Goal: Check status: Check status

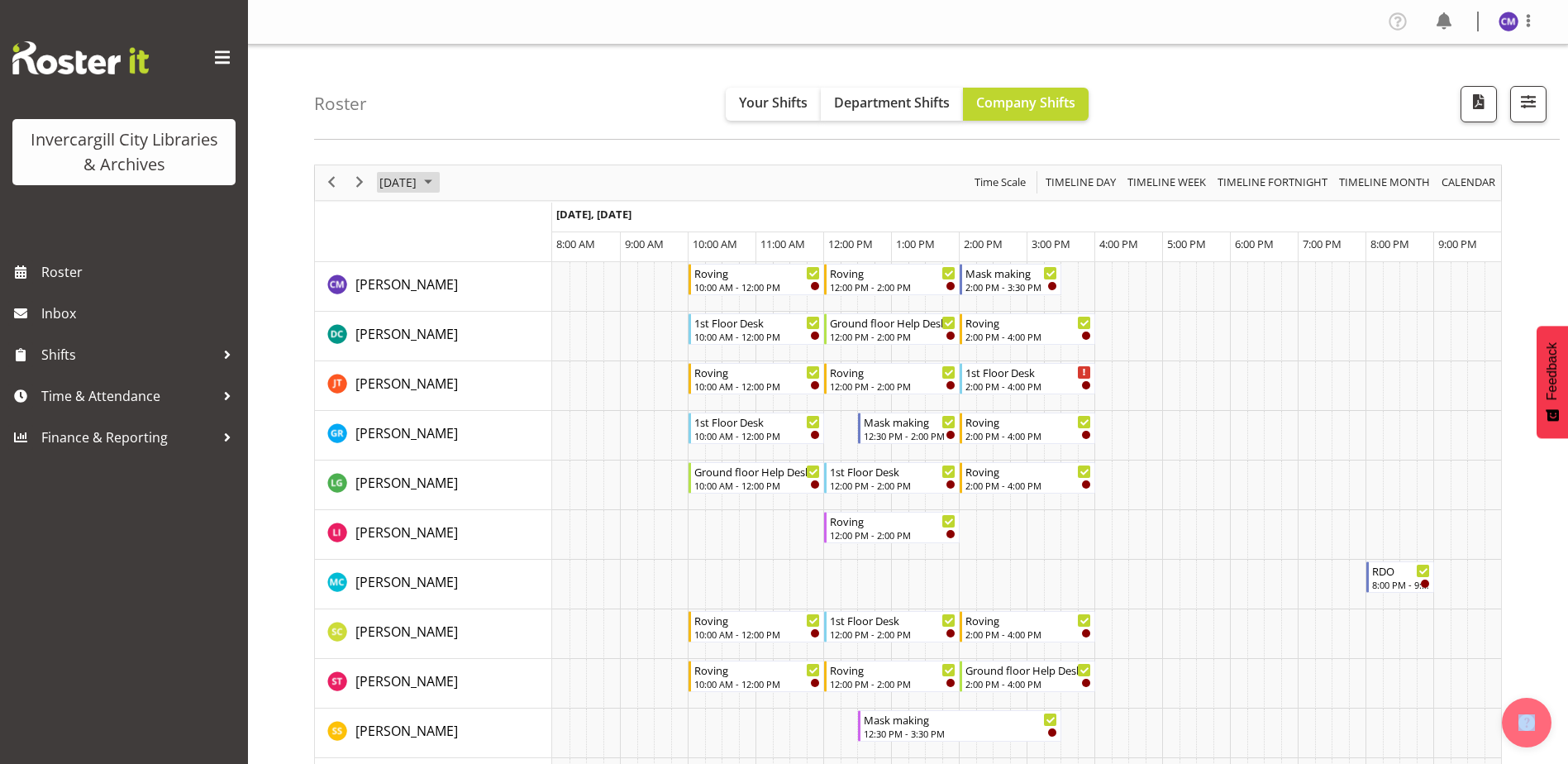
click at [407, 177] on span "[DATE]" at bounding box center [398, 182] width 40 height 21
click at [423, 367] on span "22" at bounding box center [424, 365] width 25 height 25
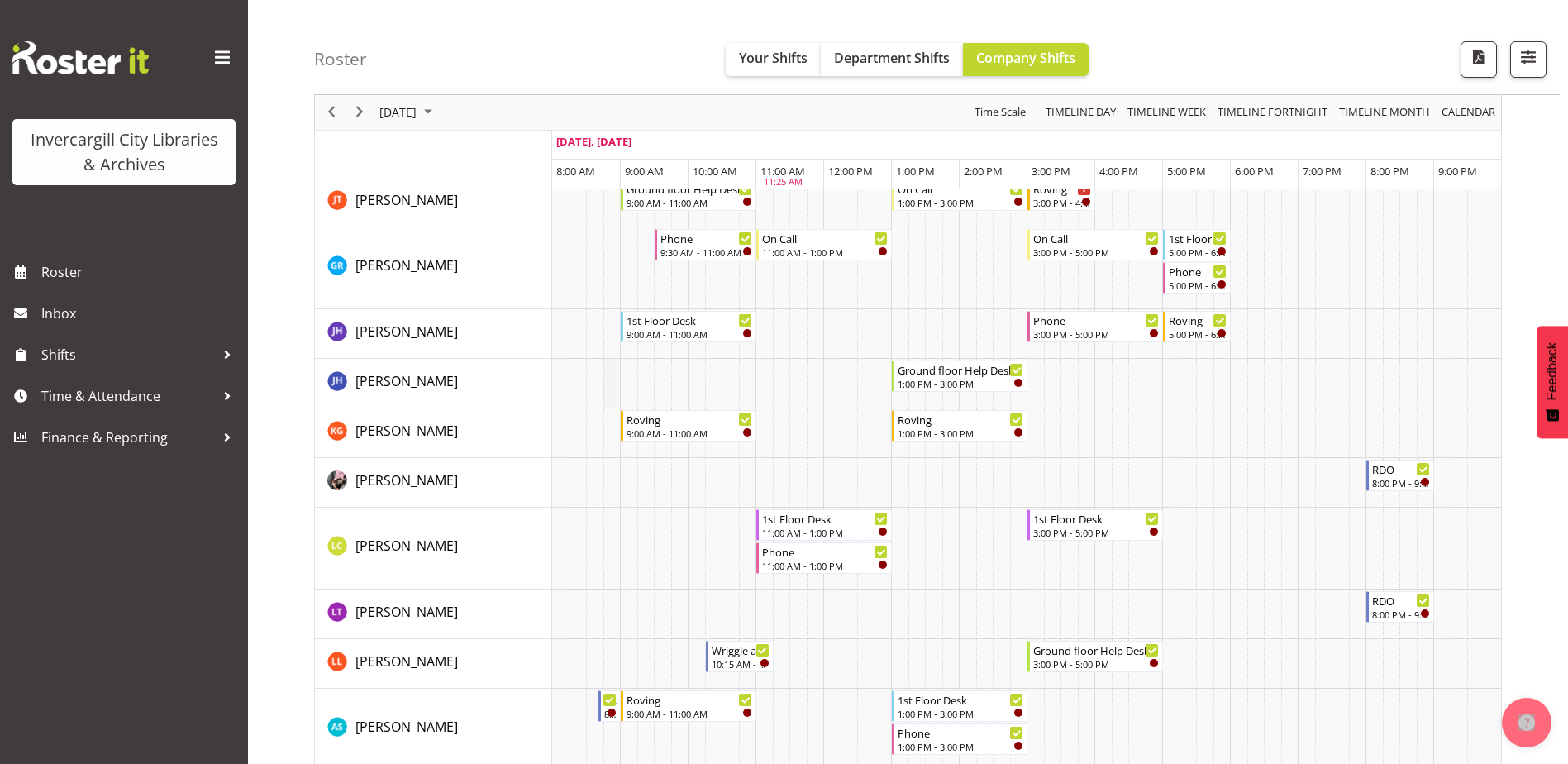
scroll to position [413, 0]
click at [363, 123] on span "Next" at bounding box center [359, 113] width 20 height 21
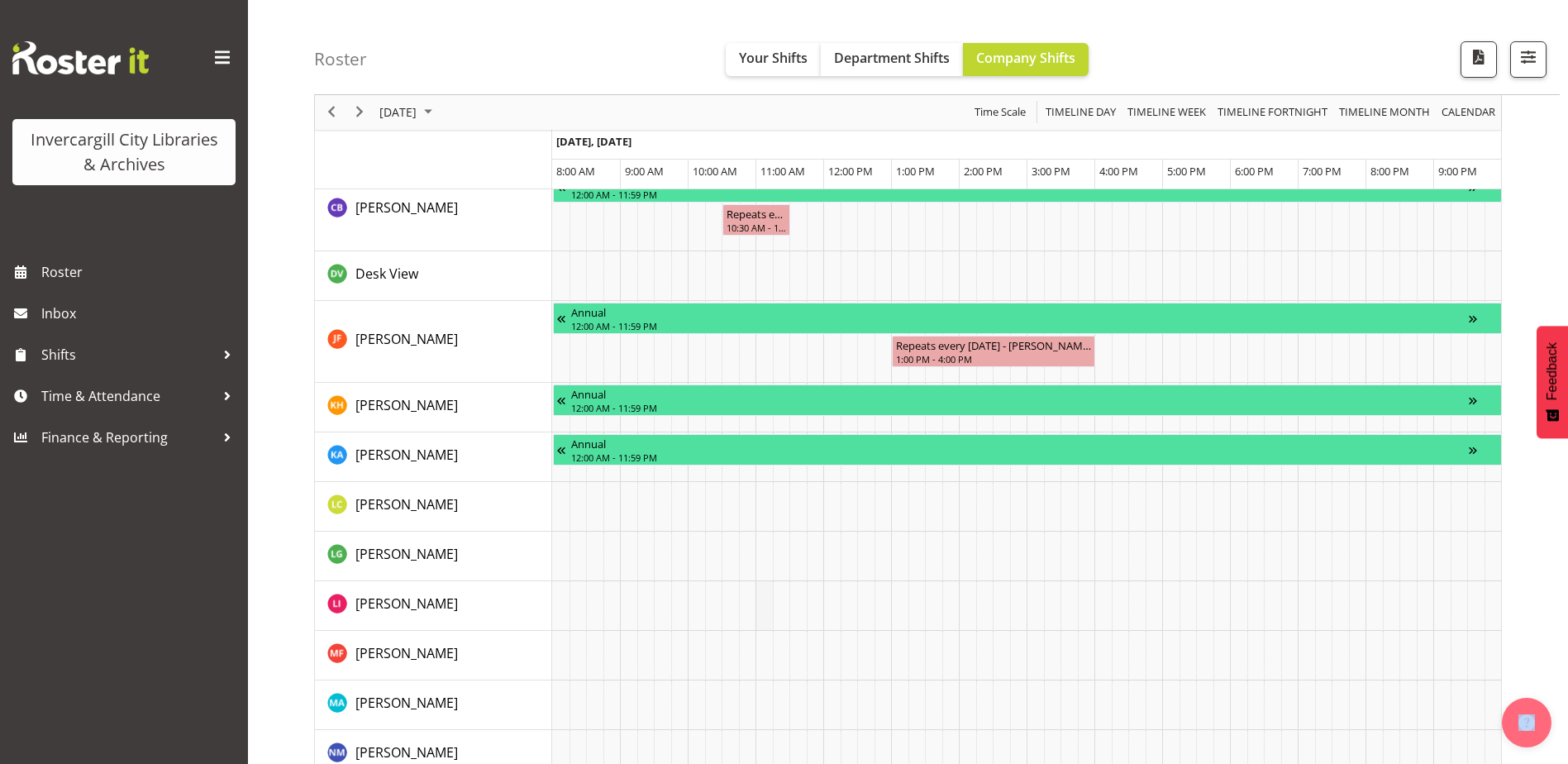
scroll to position [1240, 0]
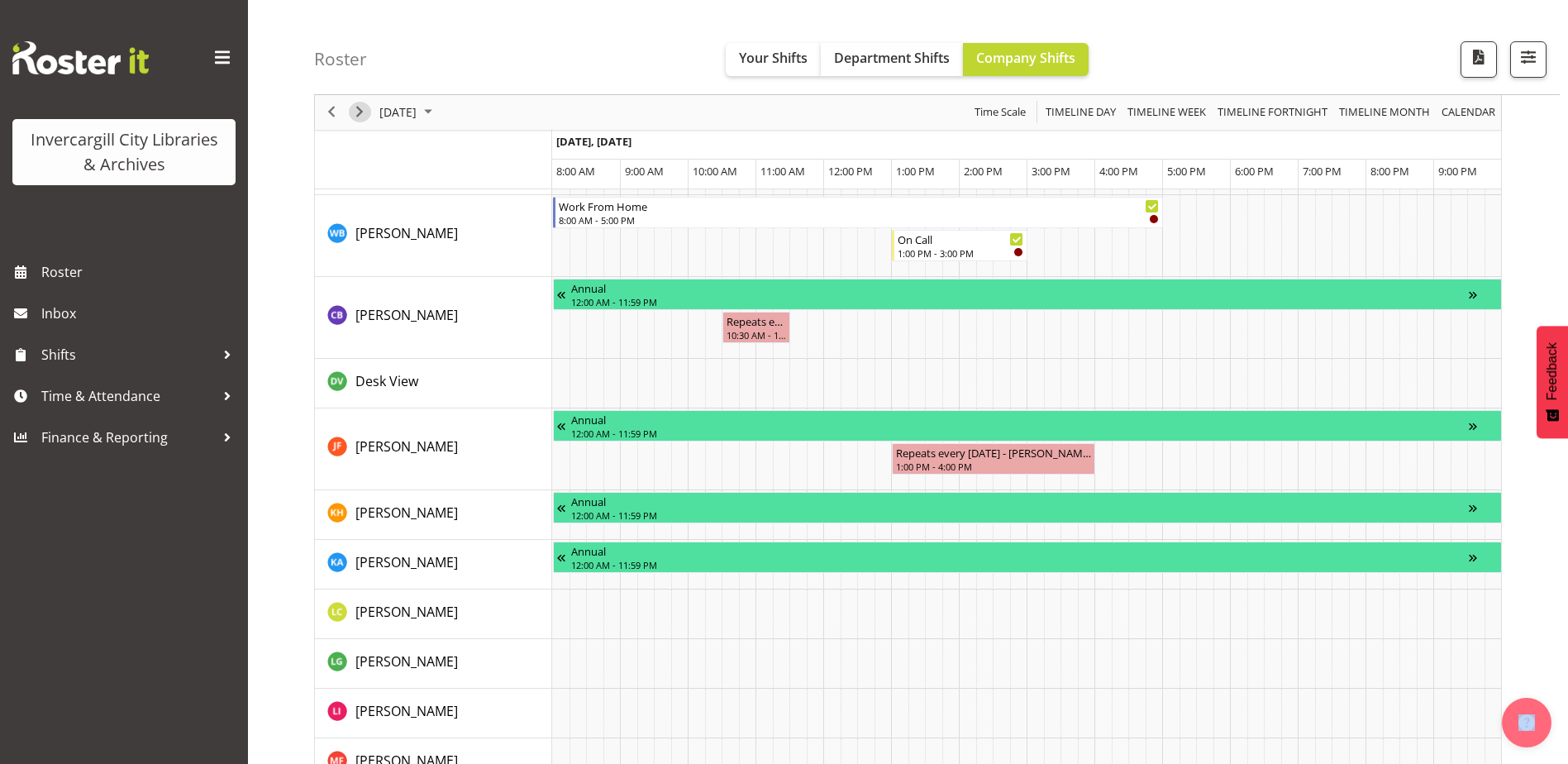
click at [353, 117] on span "Next" at bounding box center [359, 113] width 20 height 21
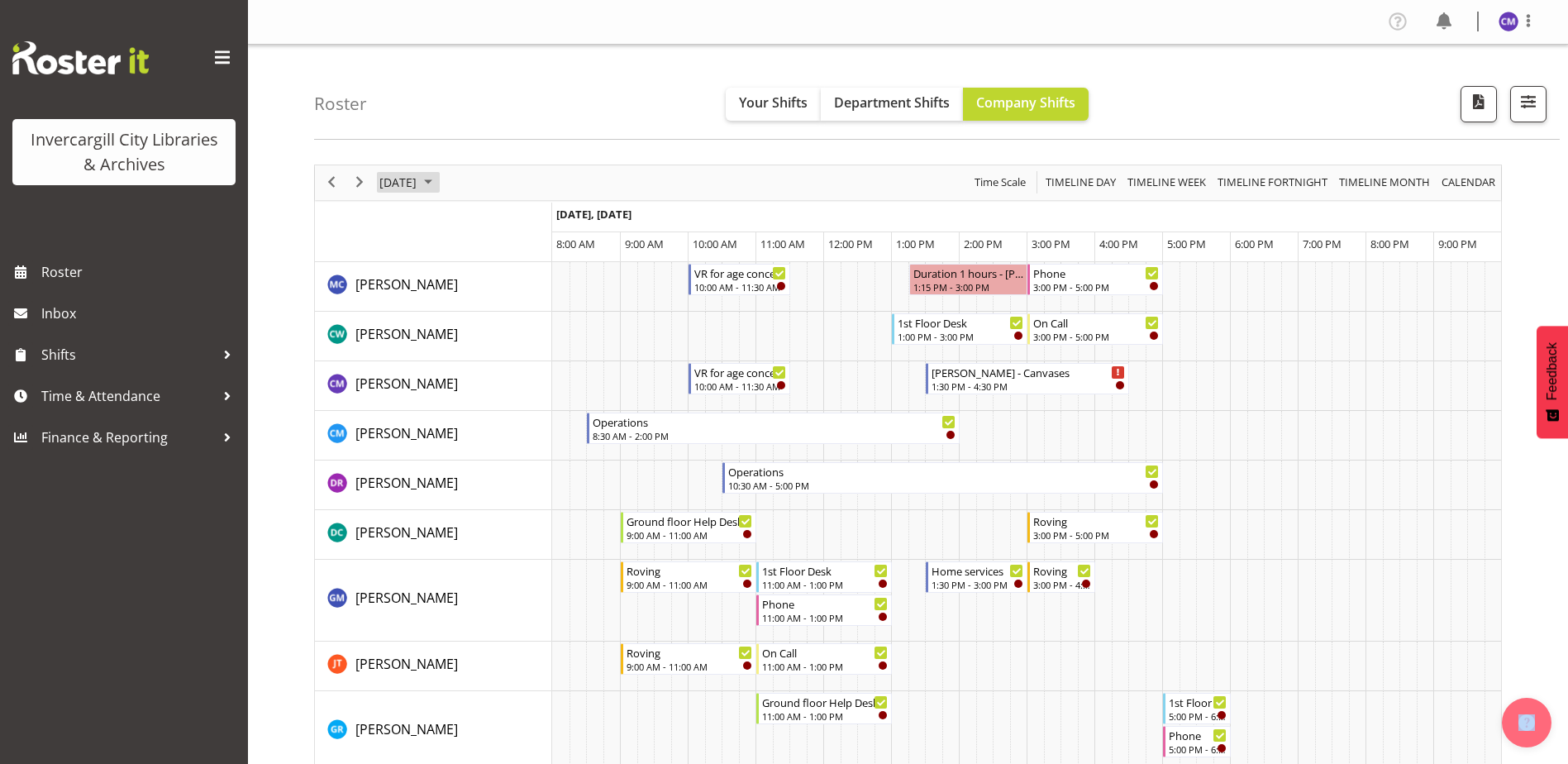
click at [418, 188] on span "September 24, 2025" at bounding box center [398, 182] width 40 height 21
click at [405, 389] on span "28" at bounding box center [397, 394] width 25 height 25
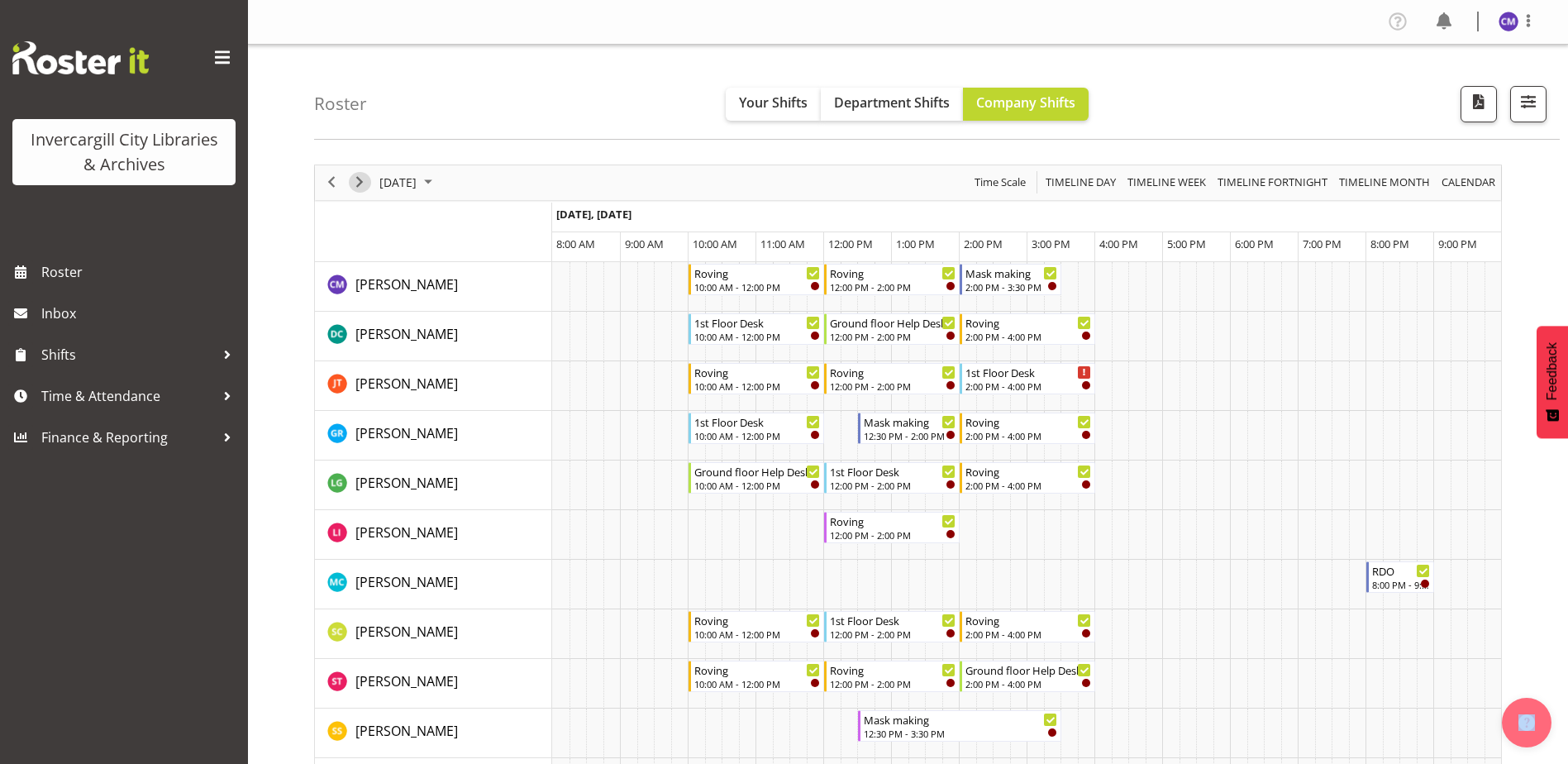
click at [363, 190] on span "Next" at bounding box center [359, 182] width 20 height 21
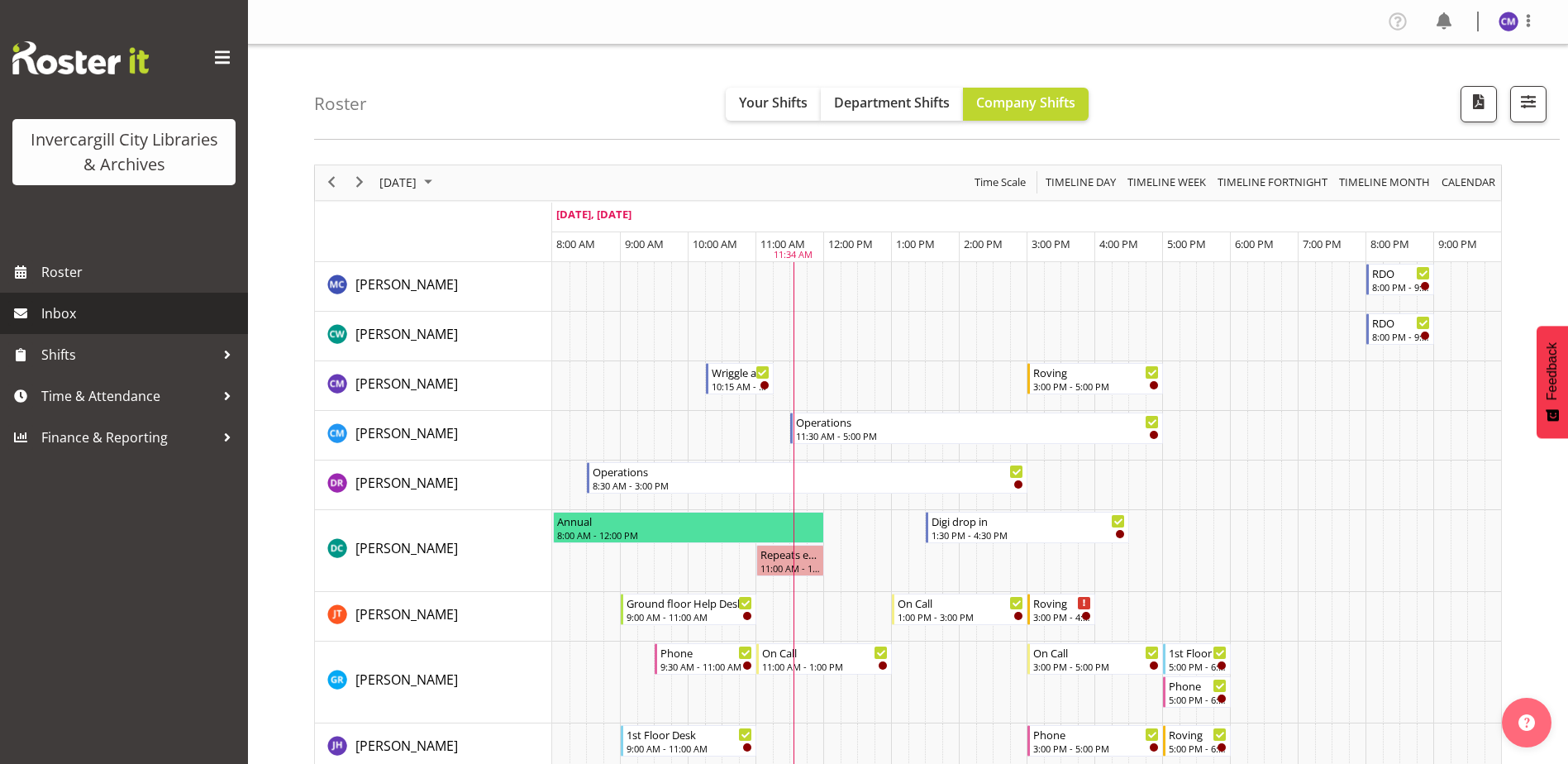
click at [111, 312] on span "Inbox" at bounding box center [140, 313] width 198 height 25
click at [571, 97] on div "Roster Your Shifts Department Shifts Company Shifts All Locations Clear Bluff L…" at bounding box center [937, 92] width 1246 height 95
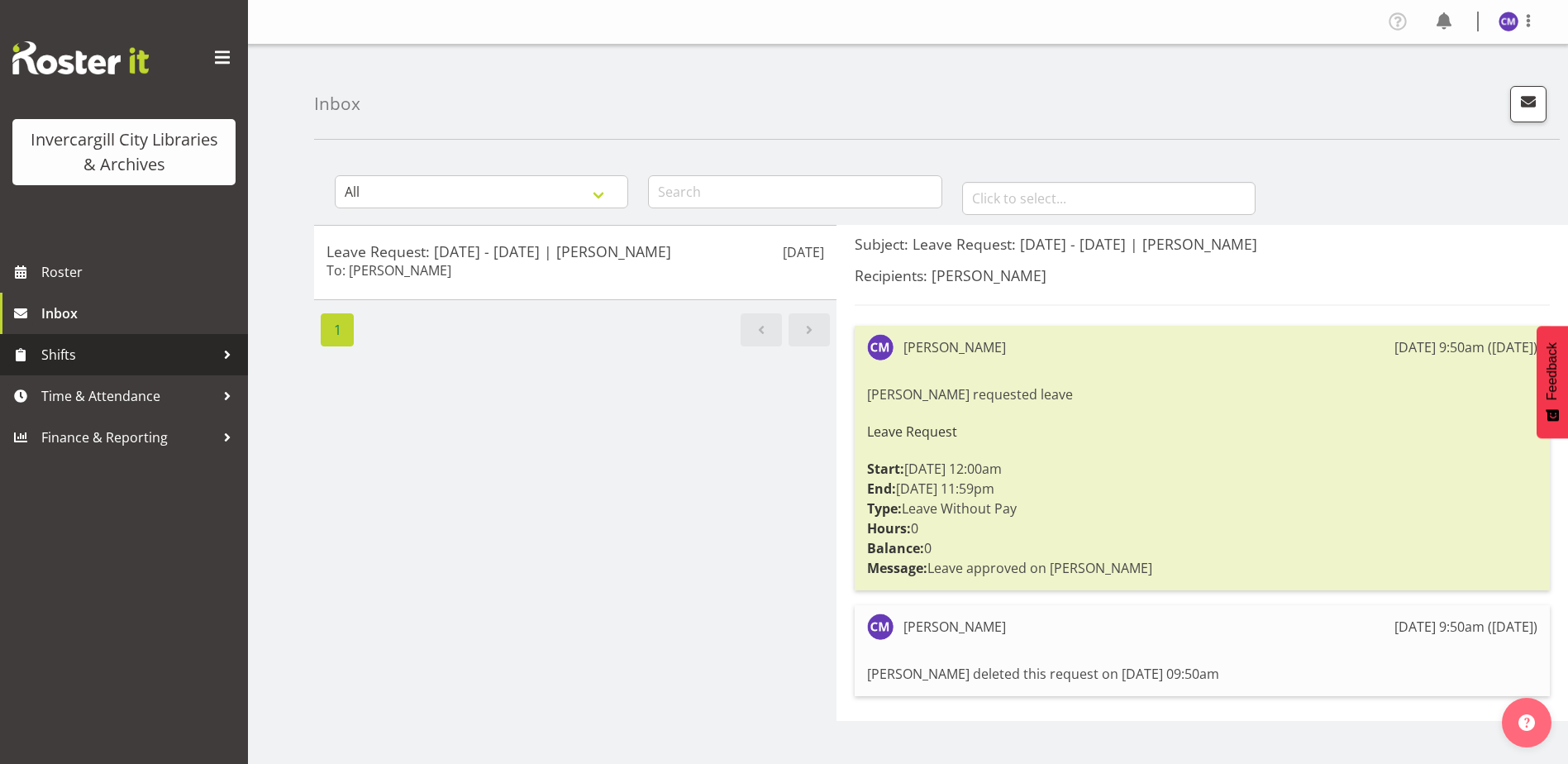
click at [129, 340] on link "Shifts" at bounding box center [124, 354] width 248 height 41
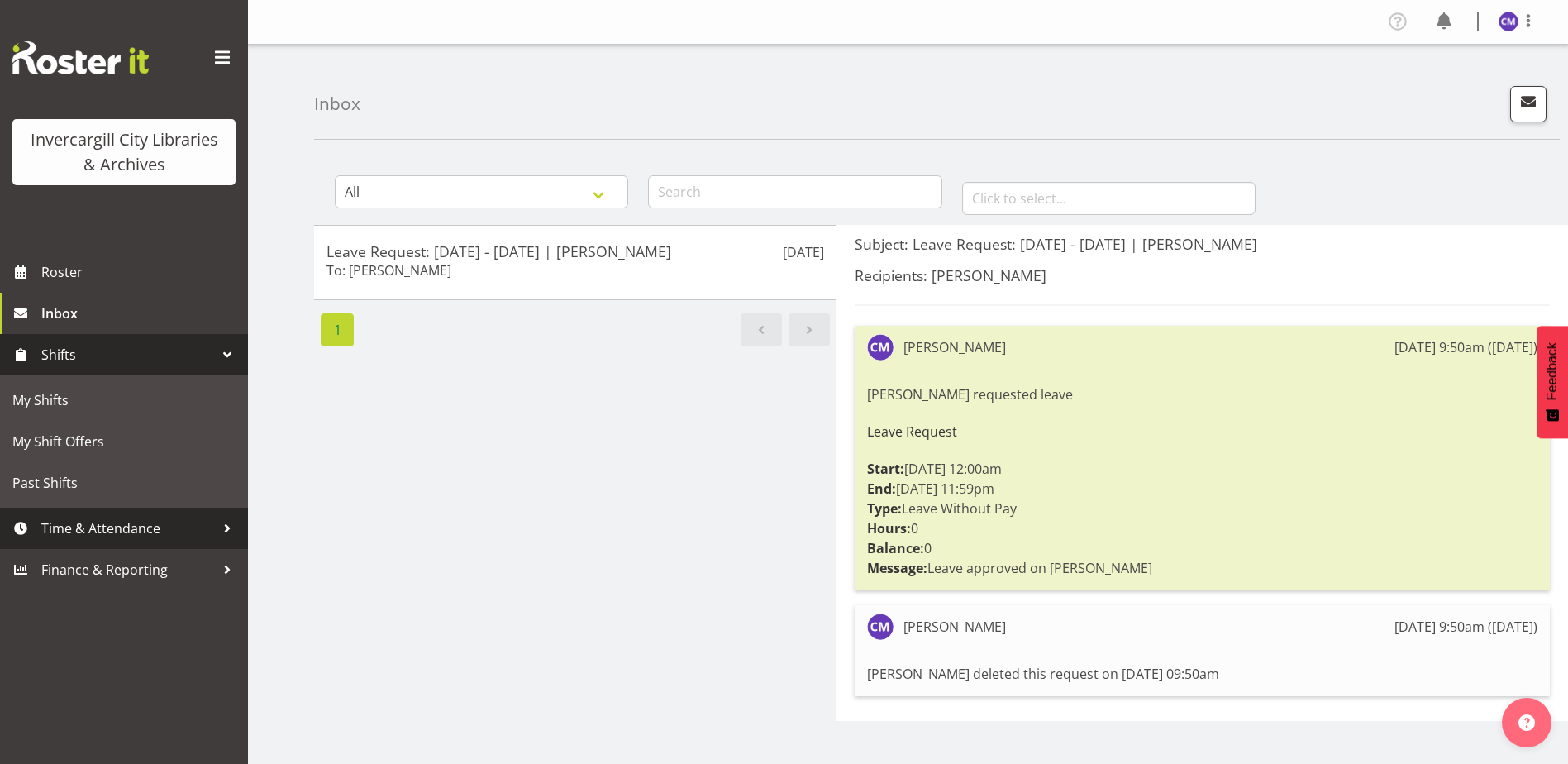
click at [129, 527] on span "Time & Attendance" at bounding box center [127, 528] width 173 height 25
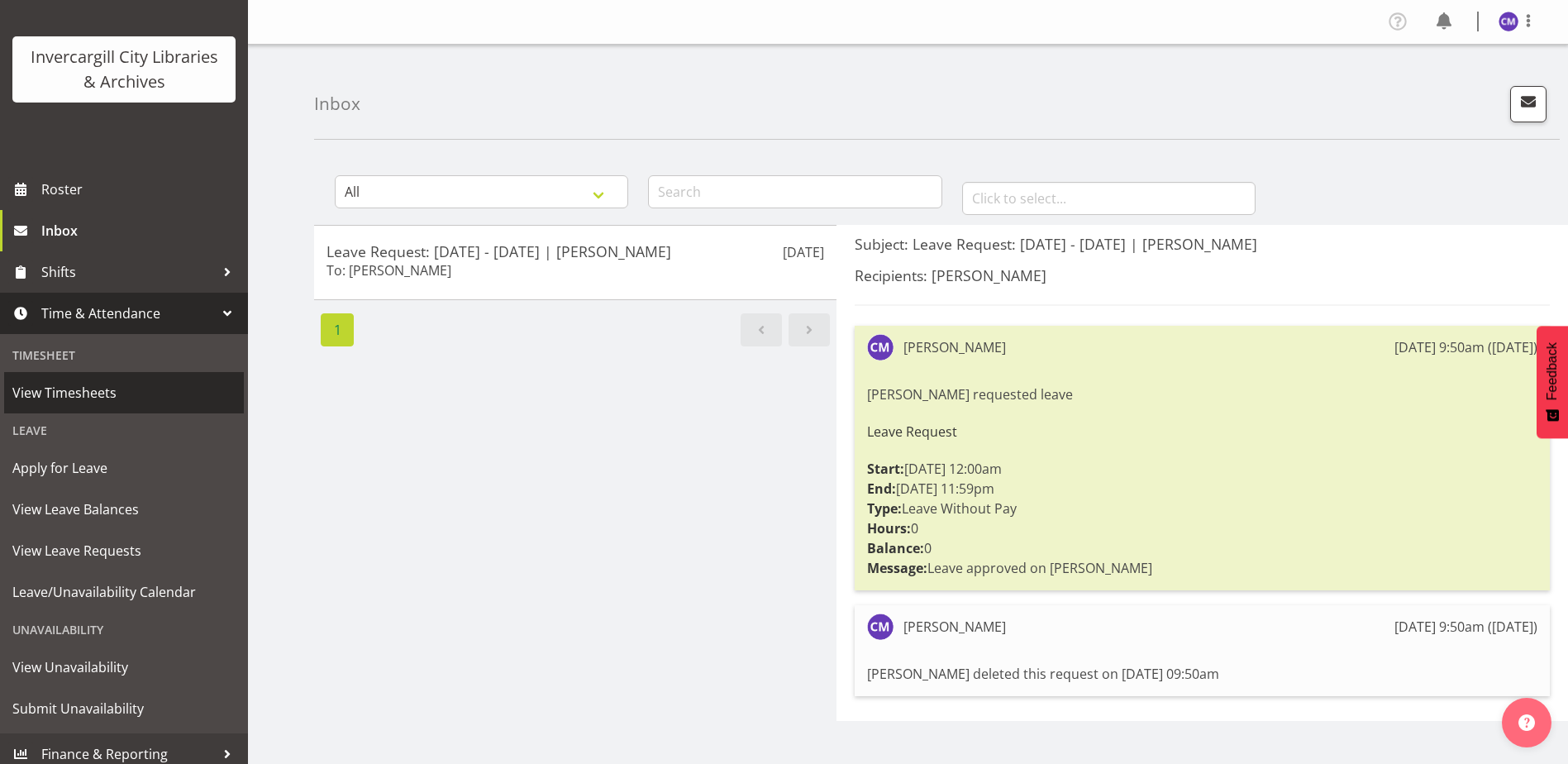
scroll to position [93, 0]
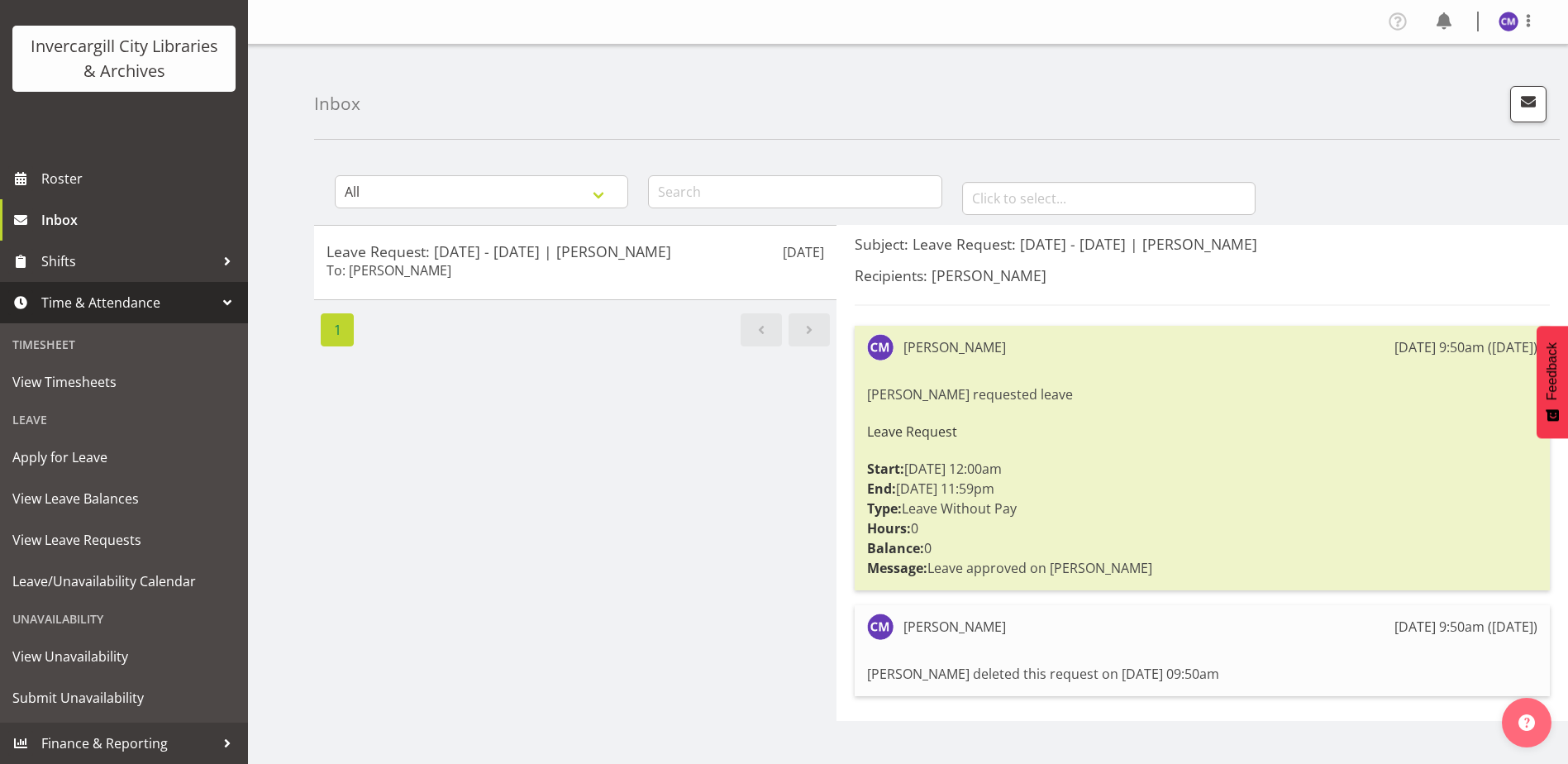
click at [658, 591] on div "[DATE] Leave Request: [DATE] - [DATE] | [PERSON_NAME] To: [PERSON_NAME] 1" at bounding box center [575, 473] width 522 height 496
